Goal: Transaction & Acquisition: Download file/media

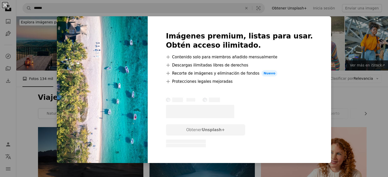
scroll to position [339, 0]
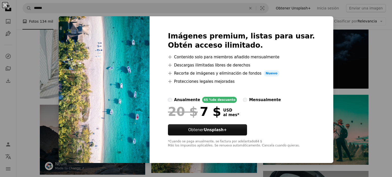
click at [53, 75] on div "An X shape Imágenes premium, listas para usar. Obtén acceso ilimitado. A plus s…" at bounding box center [196, 88] width 392 height 177
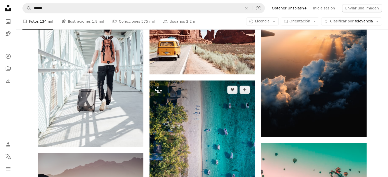
scroll to position [244, 0]
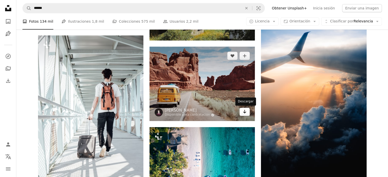
click at [244, 111] on icon "Arrow pointing down" at bounding box center [244, 112] width 4 height 6
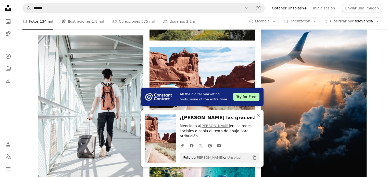
click at [258, 118] on icon "An X shape" at bounding box center [258, 115] width 6 height 6
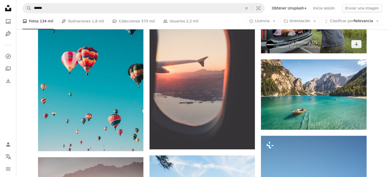
scroll to position [528, 0]
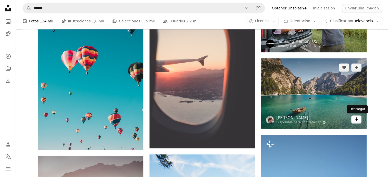
click at [357, 121] on icon "Arrow pointing down" at bounding box center [356, 119] width 4 height 6
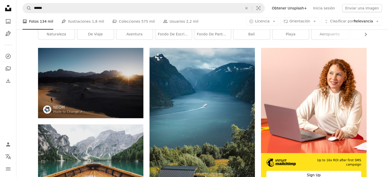
scroll to position [79, 0]
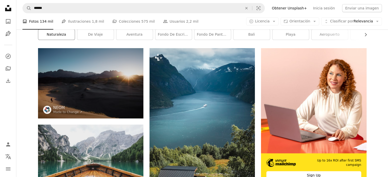
click at [66, 36] on link "naturaleza" at bounding box center [56, 35] width 36 height 10
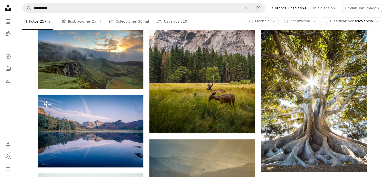
scroll to position [331, 0]
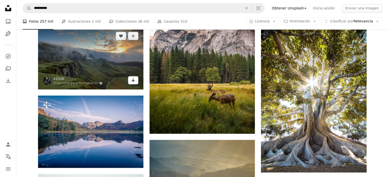
click at [137, 79] on link "Arrow pointing down" at bounding box center [133, 80] width 10 height 8
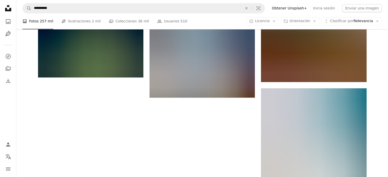
scroll to position [797, 0]
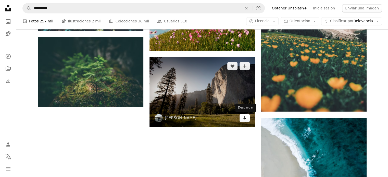
click at [246, 118] on icon "Descargar" at bounding box center [244, 118] width 3 height 4
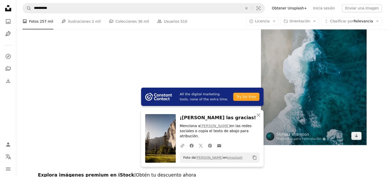
scroll to position [958, 0]
click at [356, 136] on icon "Descargar" at bounding box center [355, 136] width 3 height 4
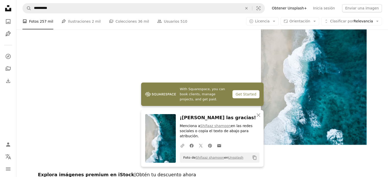
click at [312, 2] on nav "**********" at bounding box center [201, 8] width 371 height 16
click at [260, 118] on icon "An X shape" at bounding box center [258, 115] width 6 height 6
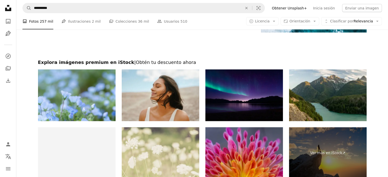
scroll to position [1071, 0]
